Goal: Find specific page/section: Find specific page/section

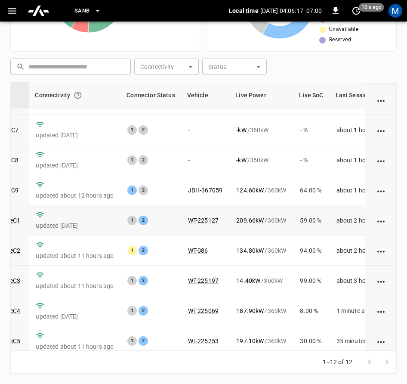
scroll to position [130, 105]
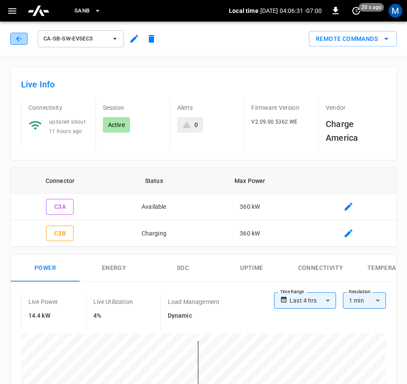
click at [24, 43] on button "button" at bounding box center [18, 39] width 17 height 12
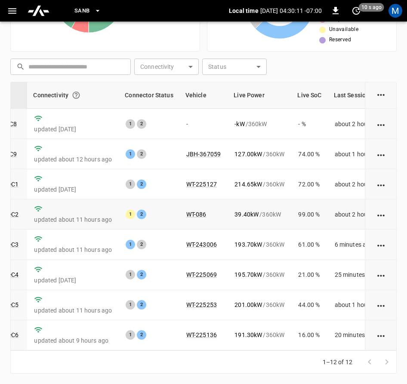
scroll to position [130, 106]
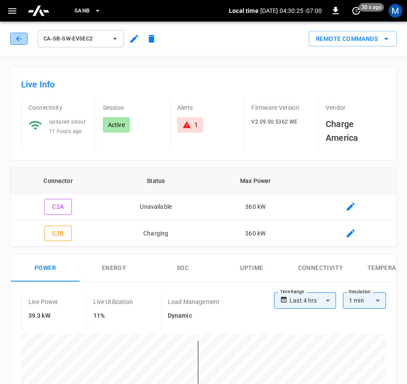
click at [24, 41] on button "button" at bounding box center [18, 39] width 17 height 12
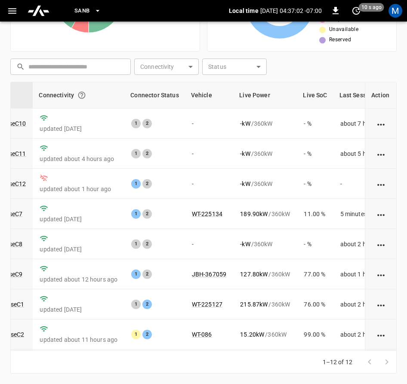
scroll to position [130, 101]
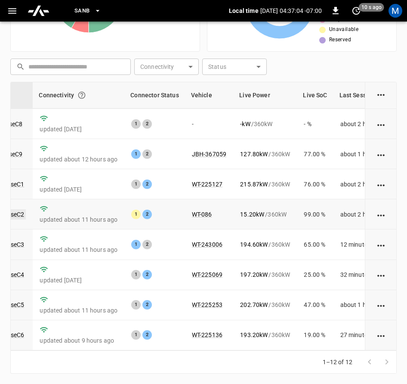
click at [16, 209] on link "ca-sb-sw-evseC2" at bounding box center [0, 214] width 49 height 10
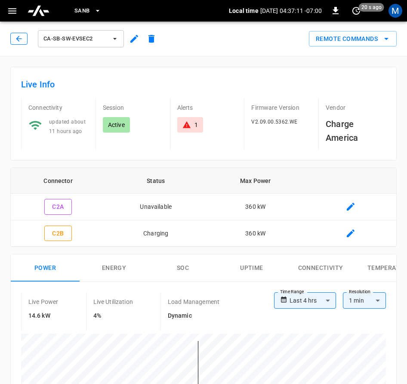
click at [19, 37] on icon "button" at bounding box center [19, 38] width 9 height 9
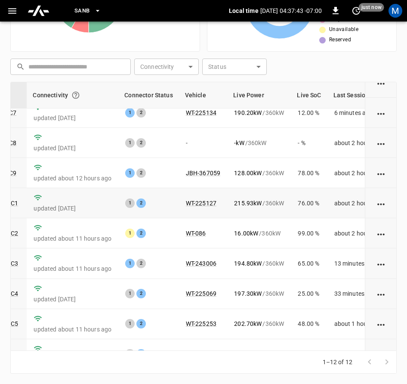
scroll to position [87, 107]
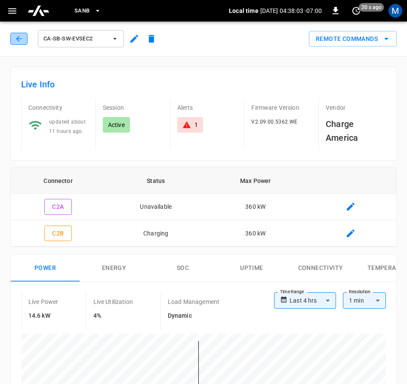
click at [25, 41] on button "button" at bounding box center [18, 39] width 17 height 12
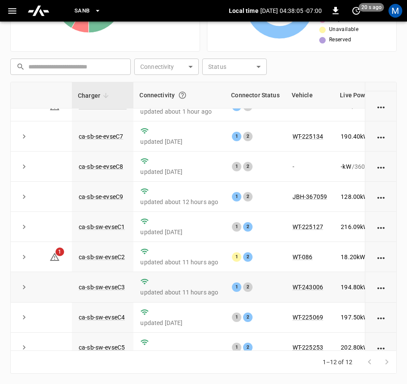
scroll to position [130, 0]
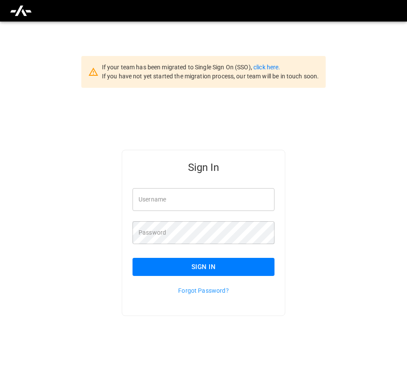
type input "**********"
click at [203, 263] on button "Sign In" at bounding box center [204, 267] width 142 height 18
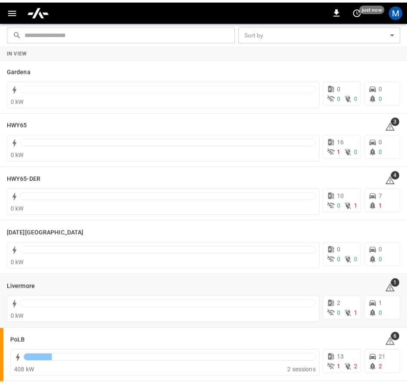
scroll to position [172, 0]
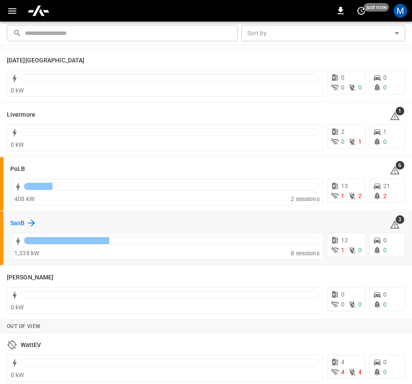
click at [26, 224] on div "SanB" at bounding box center [23, 223] width 26 height 10
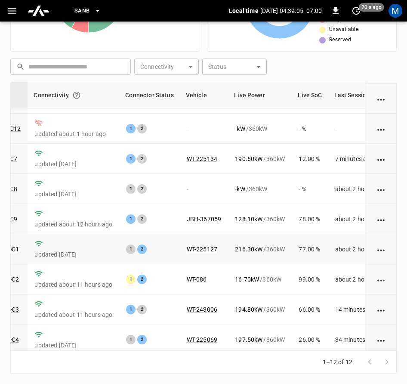
scroll to position [130, 106]
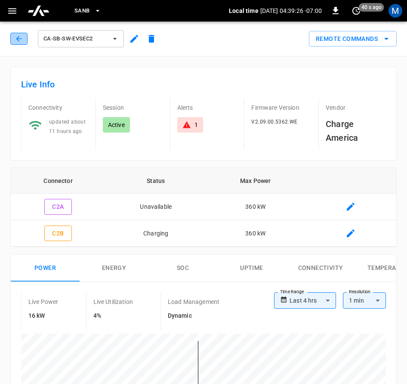
click at [17, 35] on icon "button" at bounding box center [19, 38] width 9 height 9
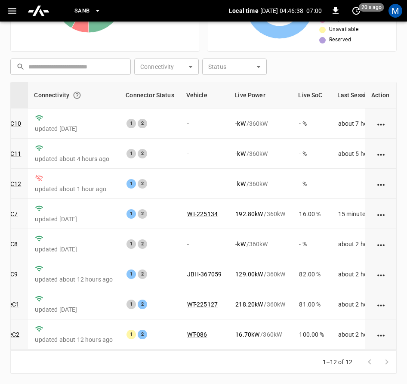
scroll to position [130, 105]
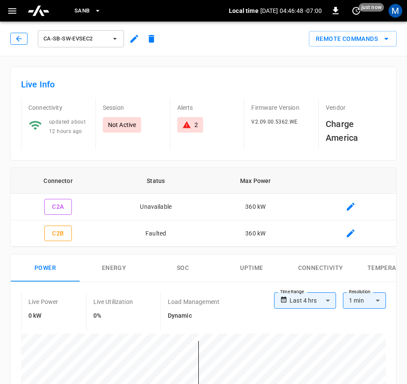
click at [27, 34] on button "button" at bounding box center [18, 39] width 17 height 12
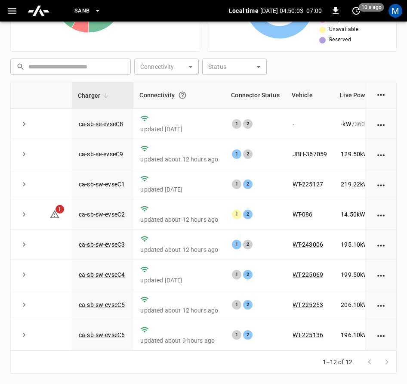
scroll to position [130, 140]
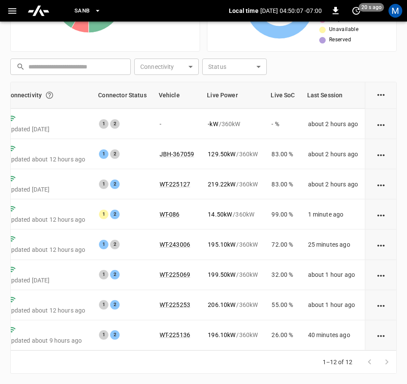
drag, startPoint x: 225, startPoint y: 352, endPoint x: 211, endPoint y: 353, distance: 13.4
click at [211, 353] on div "1–12 of 12" at bounding box center [203, 362] width 386 height 23
drag, startPoint x: 211, startPoint y: 353, endPoint x: 174, endPoint y: 351, distance: 37.1
click at [185, 353] on div "1–12 of 12" at bounding box center [203, 362] width 386 height 23
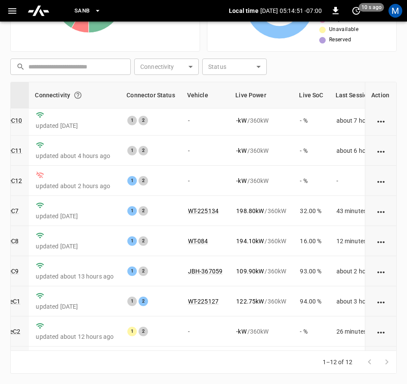
scroll to position [0, 105]
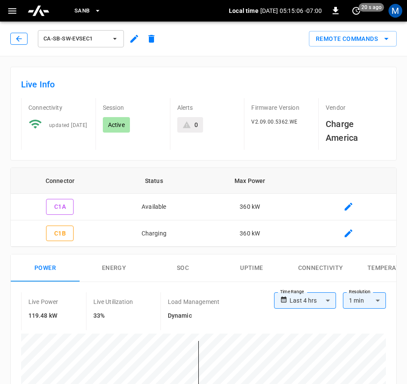
click at [14, 39] on button "button" at bounding box center [18, 39] width 17 height 12
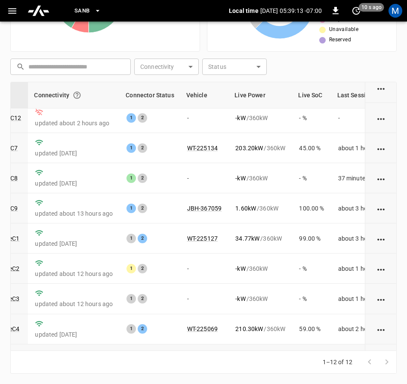
scroll to position [0, 105]
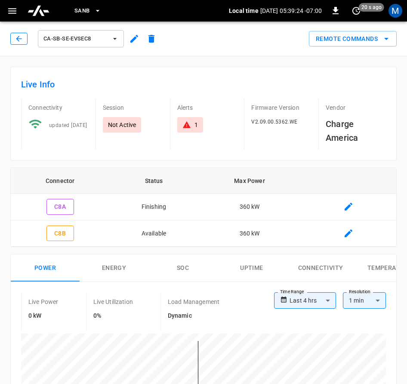
click at [17, 37] on icon "button" at bounding box center [19, 38] width 9 height 9
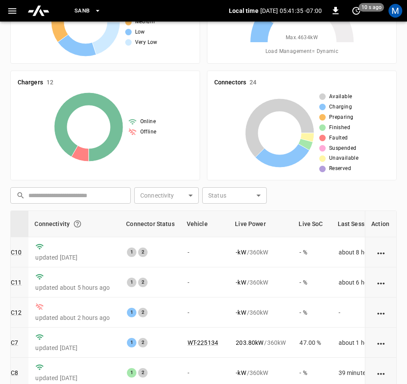
scroll to position [70, 0]
